Goal: Navigation & Orientation: Find specific page/section

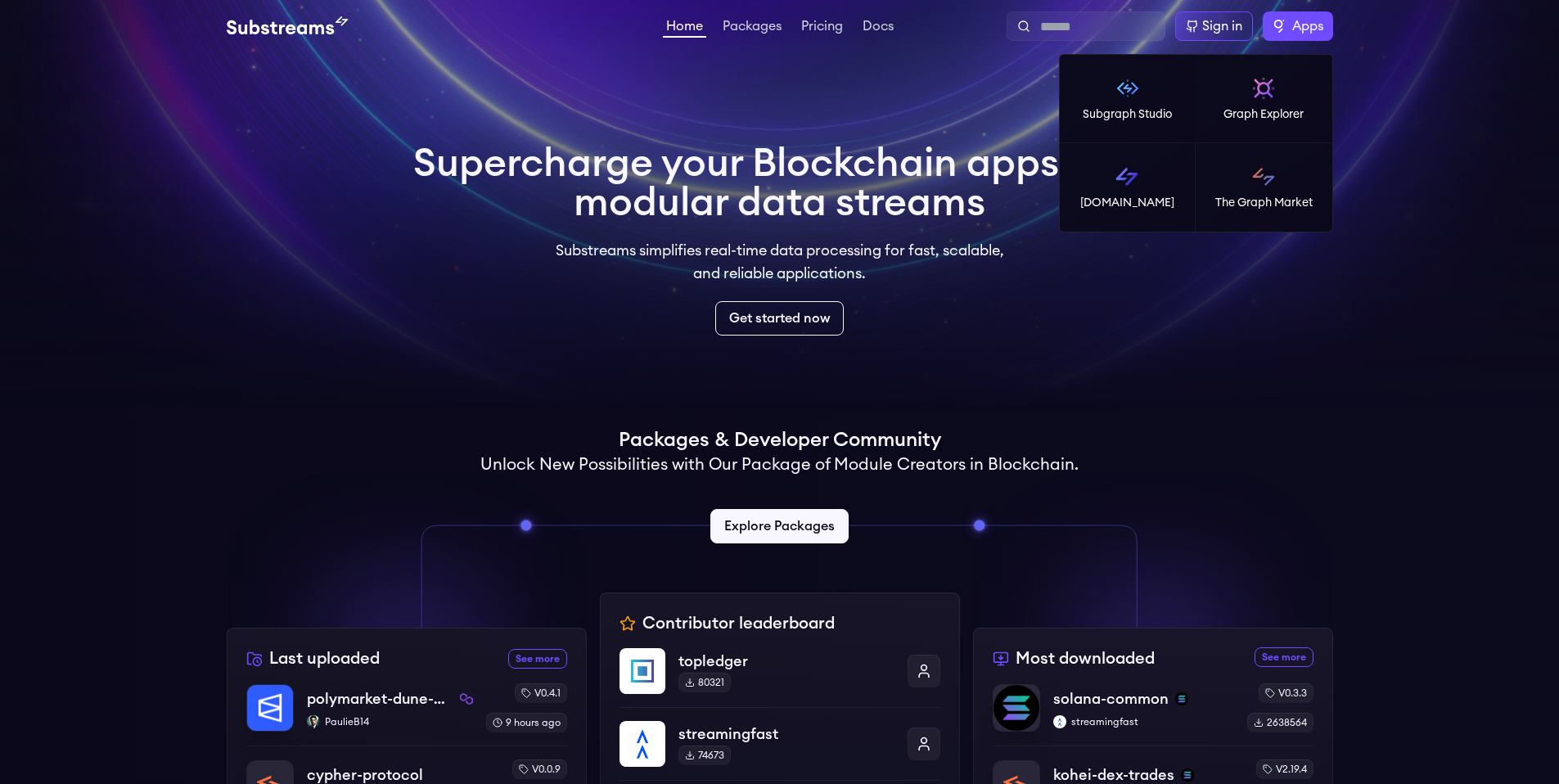
click at [1298, 33] on span "Apps" at bounding box center [1307, 27] width 31 height 20
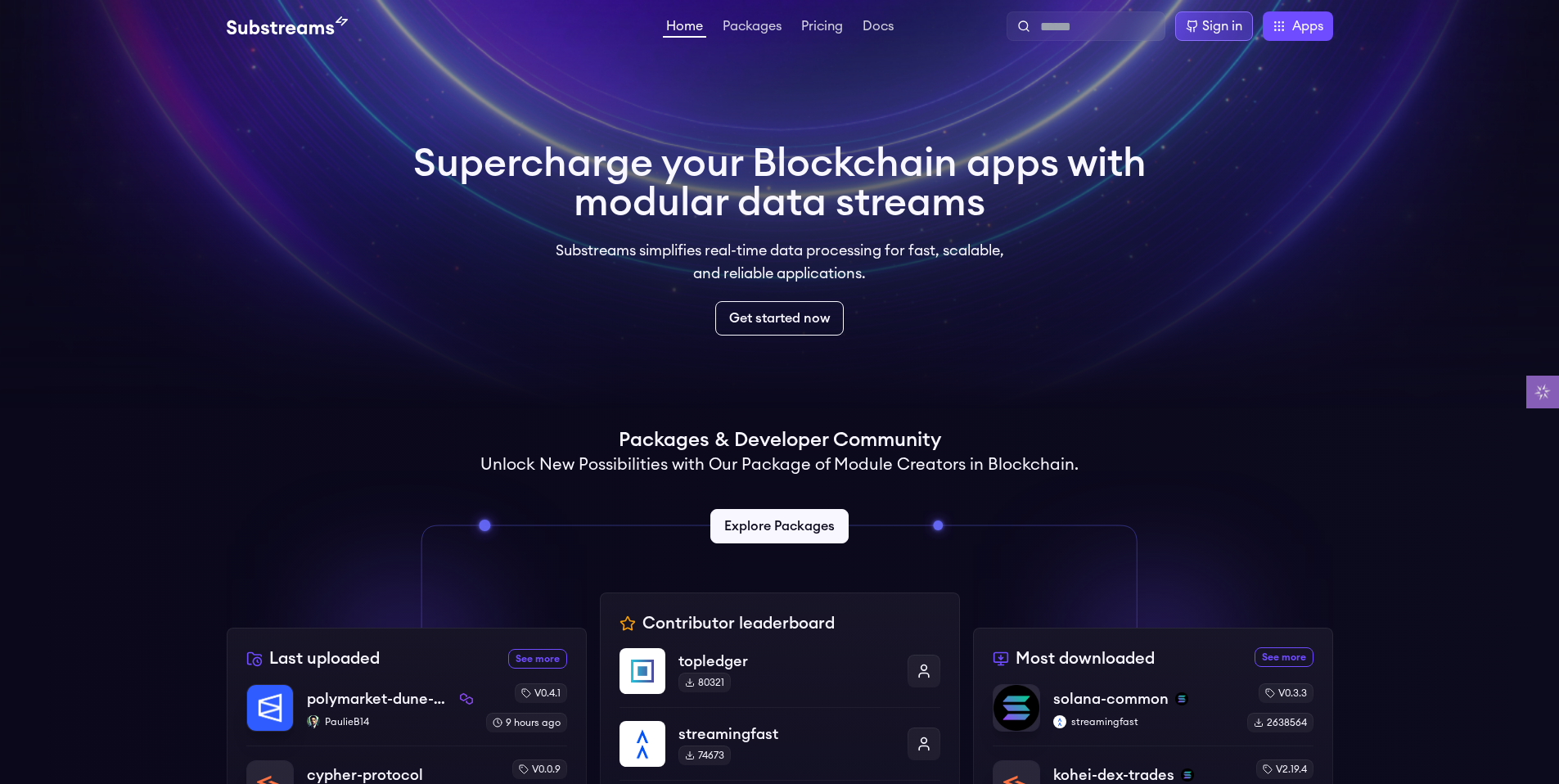
click at [1241, 27] on div "Sign in" at bounding box center [1214, 27] width 78 height 30
click at [1225, 27] on div "Sign in" at bounding box center [1222, 27] width 41 height 20
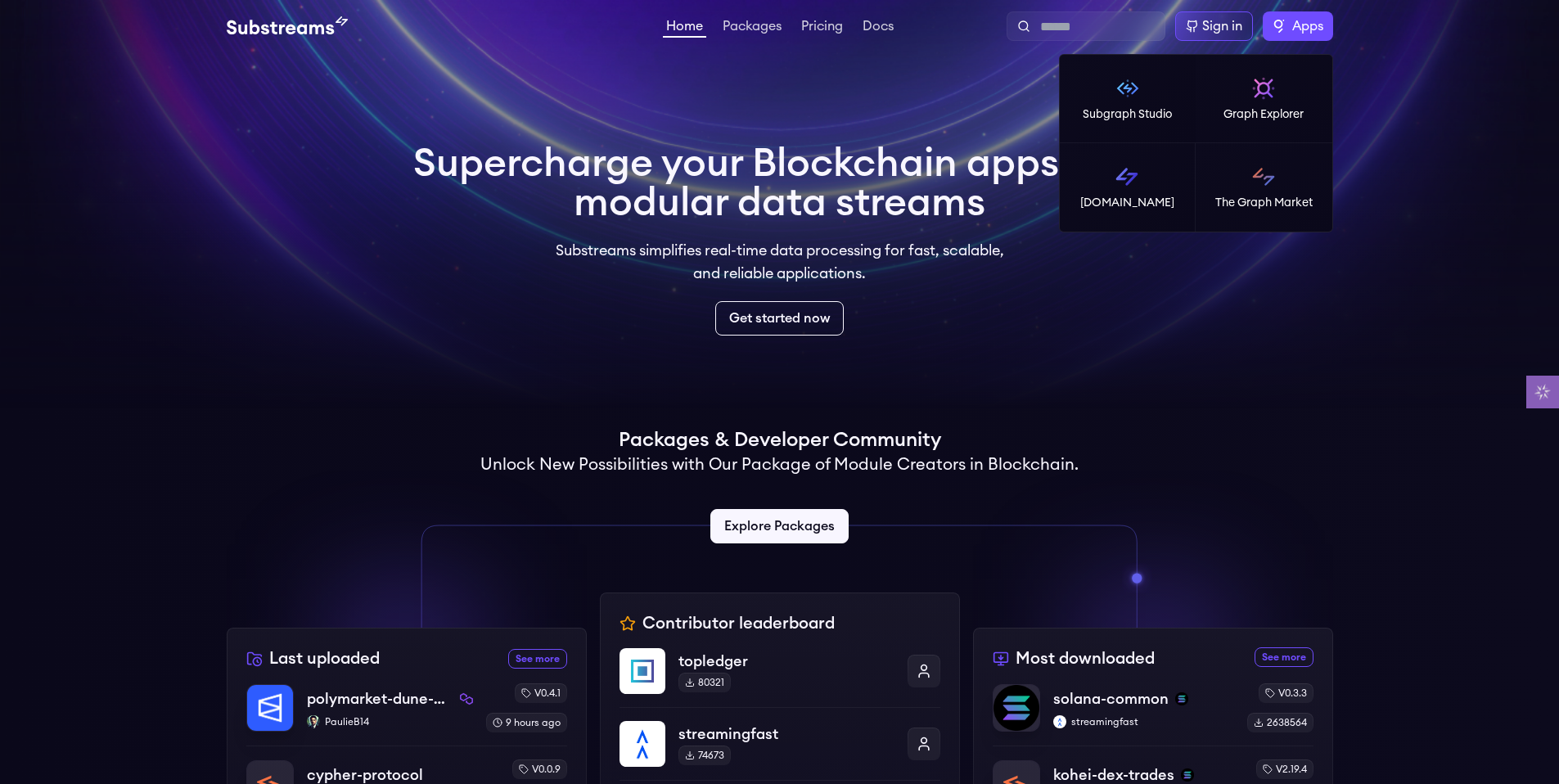
click at [1266, 28] on label "Apps" at bounding box center [1298, 27] width 70 height 30
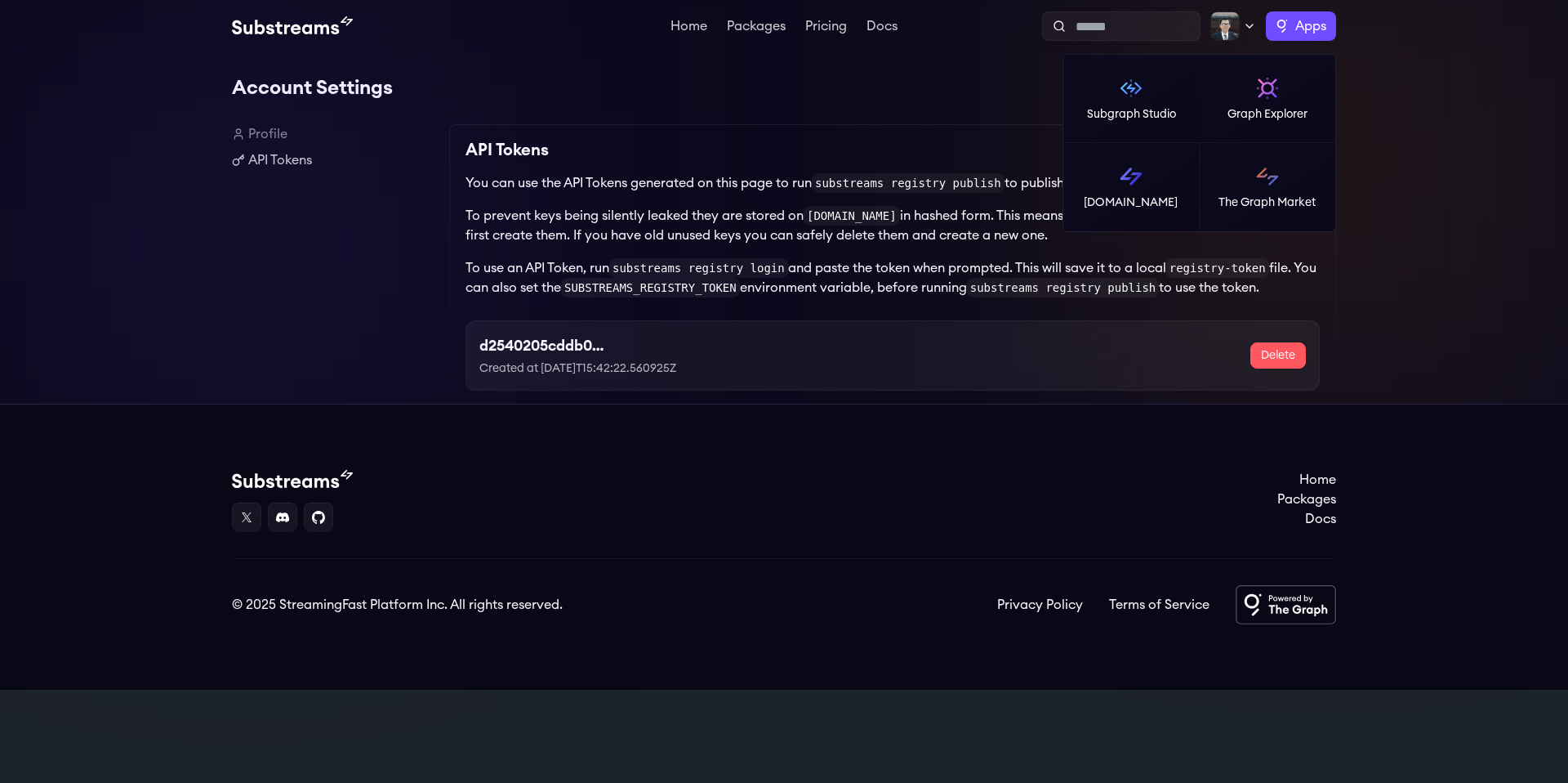
click at [1308, 28] on span "Apps" at bounding box center [1310, 27] width 31 height 20
click at [1227, 181] on link "The Graph Market" at bounding box center [1267, 186] width 136 height 88
